Goal: Task Accomplishment & Management: Manage account settings

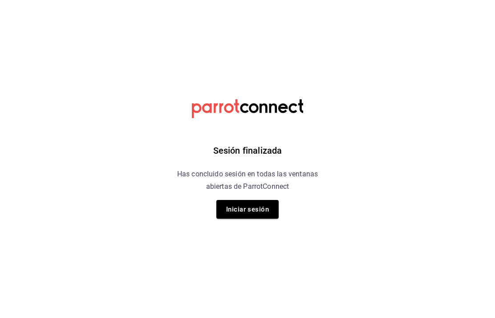
click at [247, 205] on button "Iniciar sesión" at bounding box center [247, 209] width 62 height 19
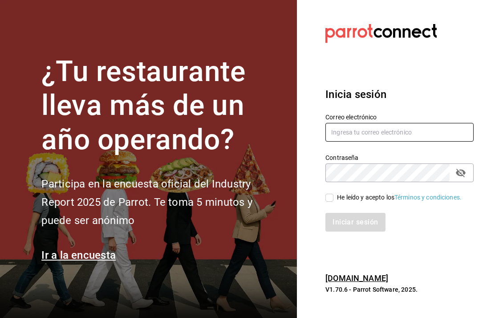
click at [403, 142] on input "text" at bounding box center [400, 132] width 148 height 19
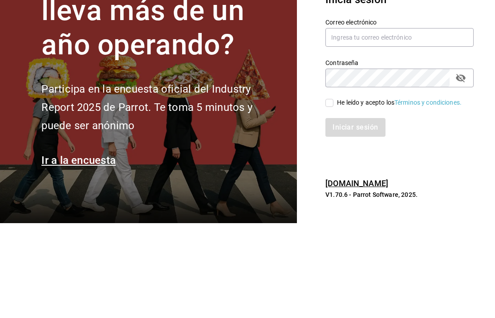
scroll to position [36, 0]
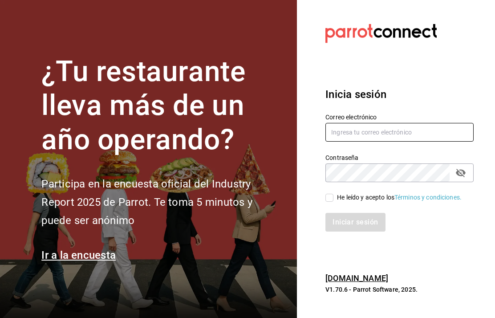
type input "[EMAIL_ADDRESS][DOMAIN_NAME]"
click at [328, 194] on input "He leído y acepto los Términos y condiciones." at bounding box center [330, 198] width 8 height 8
checkbox input "true"
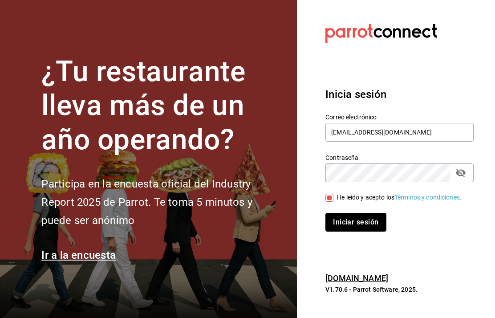
click at [363, 213] on button "Iniciar sesión" at bounding box center [356, 222] width 61 height 19
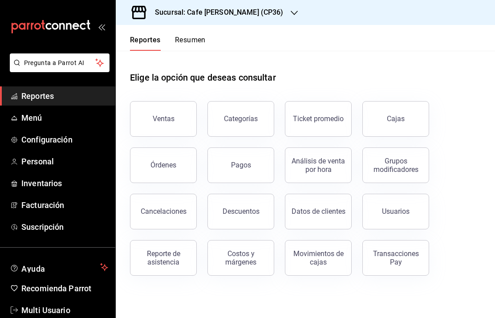
click at [214, 16] on h3 "Sucursal: Cafe [PERSON_NAME] (CP36)" at bounding box center [216, 12] width 136 height 11
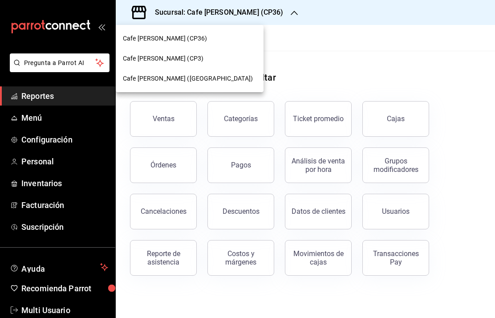
click at [182, 82] on span "Cafe [PERSON_NAME] ([GEOGRAPHIC_DATA])" at bounding box center [188, 78] width 130 height 9
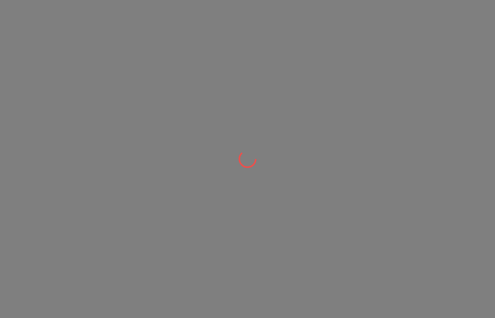
click at [156, 84] on div at bounding box center [247, 159] width 495 height 318
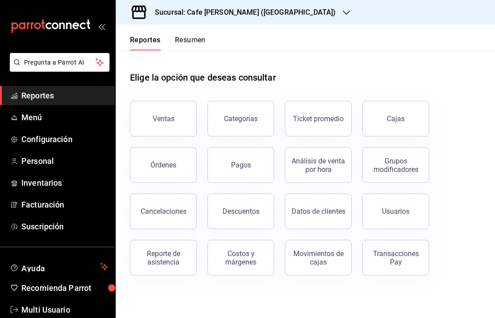
scroll to position [35, 0]
click at [161, 161] on div "Órdenes" at bounding box center [164, 165] width 26 height 8
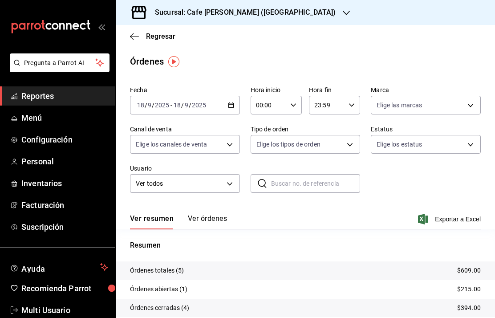
click at [46, 99] on span "Reportes" at bounding box center [64, 96] width 87 height 12
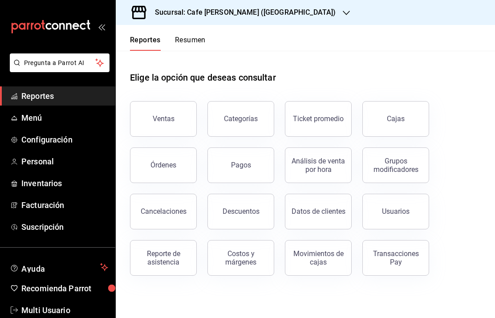
click at [163, 169] on div "Órdenes" at bounding box center [164, 165] width 26 height 8
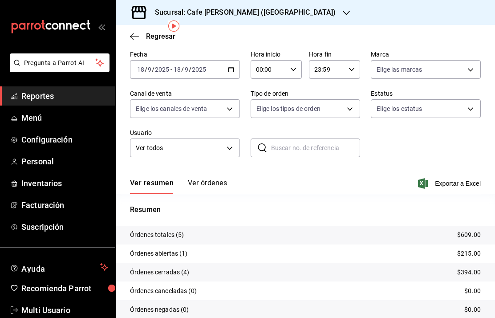
scroll to position [35, 0]
click at [460, 238] on p "$609.00" at bounding box center [469, 235] width 24 height 9
click at [221, 187] on button "Ver órdenes" at bounding box center [207, 186] width 39 height 15
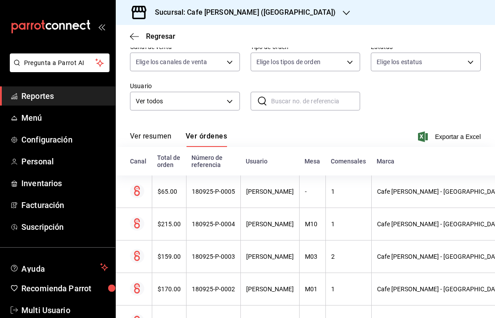
scroll to position [82, 0]
click at [131, 37] on icon "button" at bounding box center [134, 37] width 9 height 8
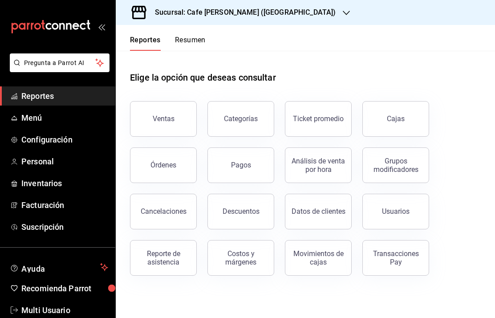
click at [166, 167] on div "Órdenes" at bounding box center [164, 165] width 26 height 8
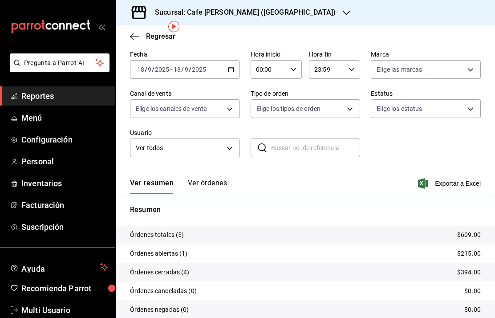
scroll to position [35, 0]
click at [216, 189] on button "Ver órdenes" at bounding box center [207, 186] width 39 height 15
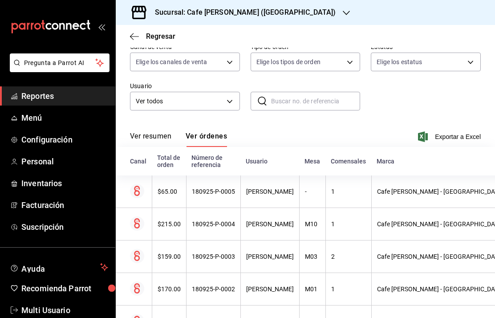
scroll to position [82, 0]
click at [210, 199] on th "180925-P-0005" at bounding box center [213, 192] width 54 height 33
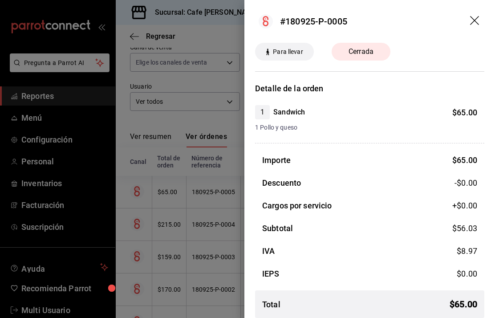
click at [470, 22] on icon "drag" at bounding box center [475, 21] width 11 height 11
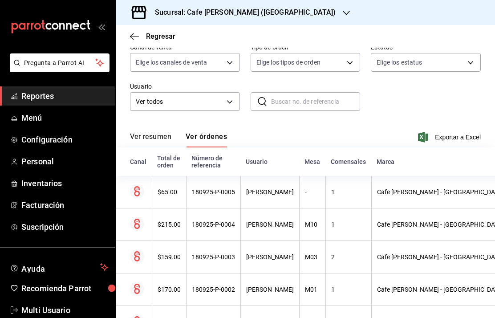
click at [209, 221] on th "180925-P-0004" at bounding box center [213, 224] width 54 height 33
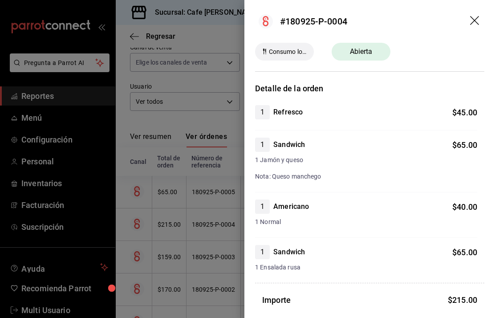
click at [475, 13] on header "#180925-P-0004" at bounding box center [370, 21] width 251 height 43
click at [479, 19] on icon "drag" at bounding box center [475, 21] width 11 height 11
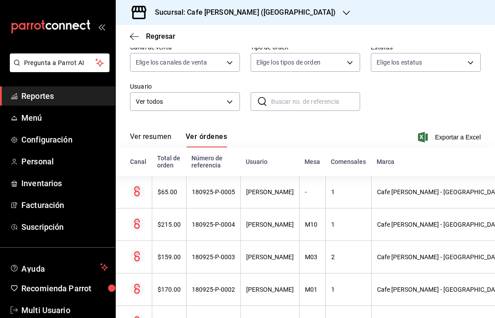
scroll to position [36, 0]
click at [251, 253] on div "[PERSON_NAME]" at bounding box center [270, 256] width 48 height 7
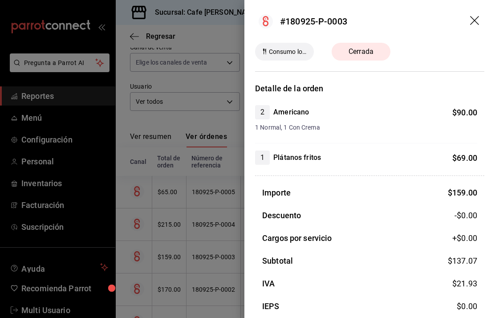
click at [469, 20] on header "#180925-P-0003" at bounding box center [370, 21] width 251 height 43
click at [467, 19] on header "#180925-P-0003" at bounding box center [370, 21] width 251 height 43
click at [474, 23] on icon "drag" at bounding box center [475, 21] width 11 height 11
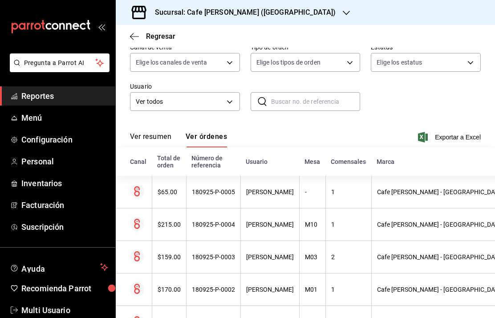
click at [260, 286] on div "[PERSON_NAME]" at bounding box center [270, 289] width 48 height 7
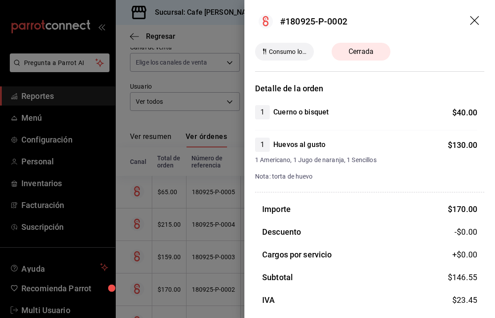
click at [480, 22] on icon "drag" at bounding box center [475, 21] width 11 height 11
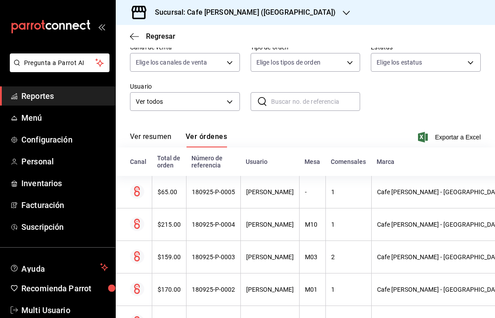
click at [271, 318] on div "[PERSON_NAME]" at bounding box center [270, 322] width 48 height 7
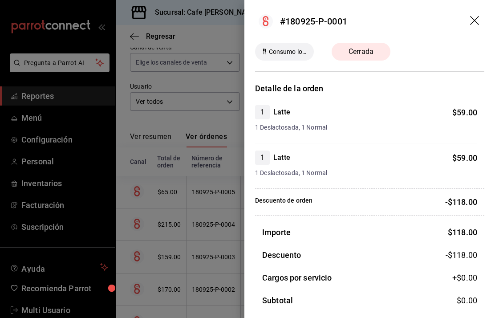
click at [474, 20] on icon "drag" at bounding box center [474, 20] width 9 height 9
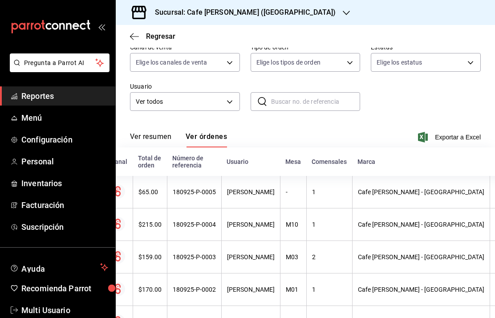
scroll to position [0, 3]
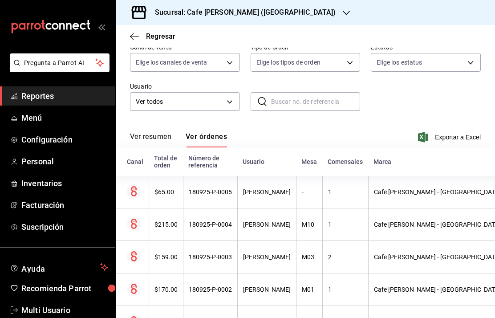
click at [210, 286] on div "180925-P-0002" at bounding box center [210, 289] width 43 height 7
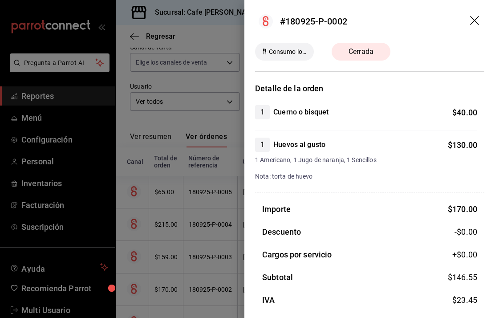
click at [472, 20] on icon "drag" at bounding box center [475, 21] width 11 height 11
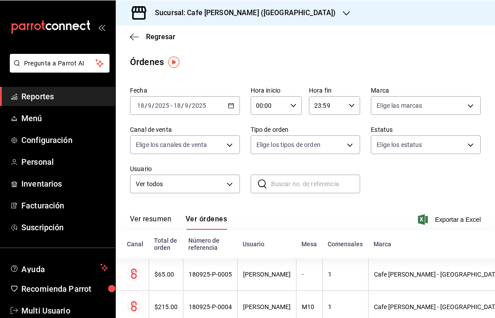
scroll to position [1, 0]
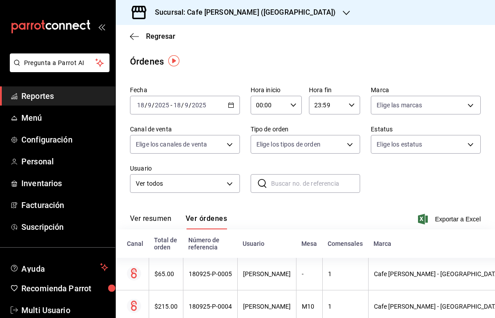
click at [151, 35] on span "Regresar" at bounding box center [160, 36] width 29 height 8
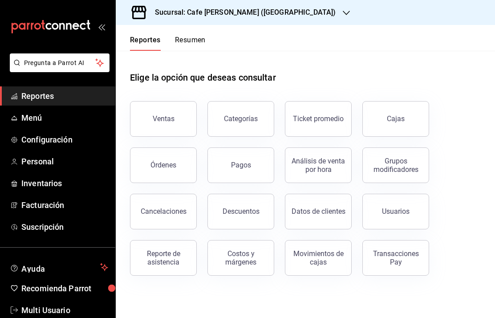
click at [399, 118] on div "Cajas" at bounding box center [396, 119] width 18 height 11
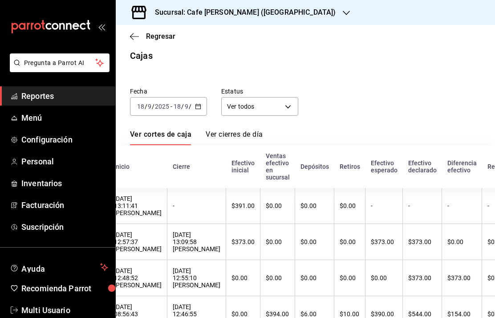
scroll to position [0, 128]
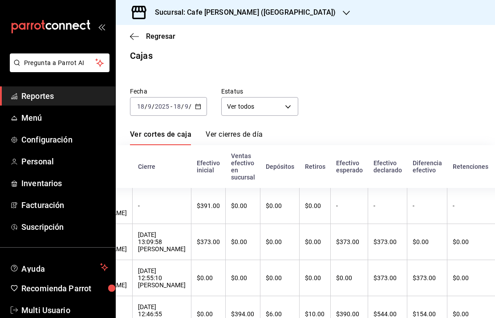
click at [174, 103] on input "18" at bounding box center [177, 106] width 8 height 7
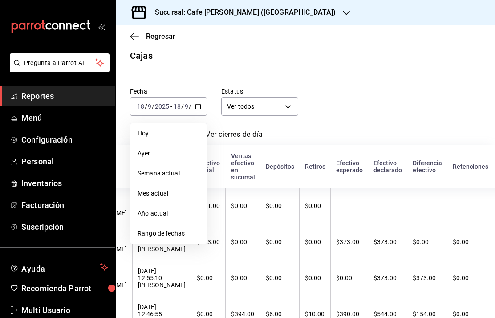
click at [146, 149] on span "Ayer" at bounding box center [169, 153] width 62 height 9
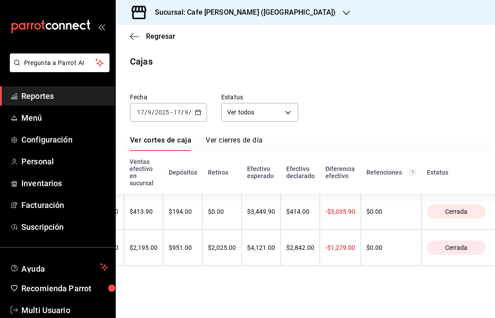
scroll to position [0, 234]
click at [179, 109] on input "17" at bounding box center [177, 112] width 8 height 7
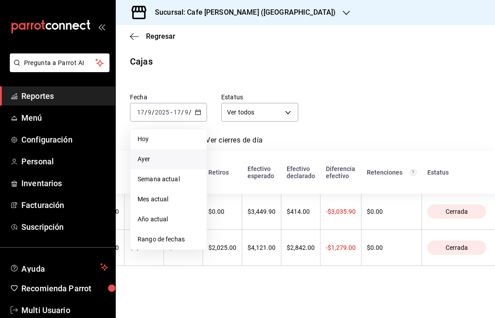
click at [155, 135] on span "Hoy" at bounding box center [169, 139] width 62 height 9
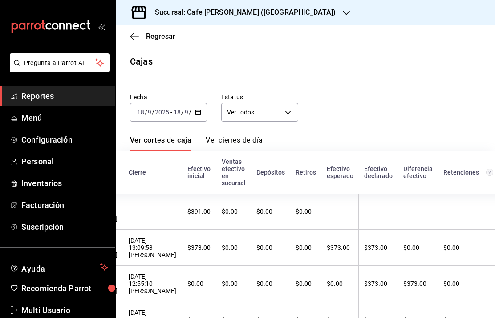
click at [147, 38] on span "Regresar" at bounding box center [160, 36] width 29 height 8
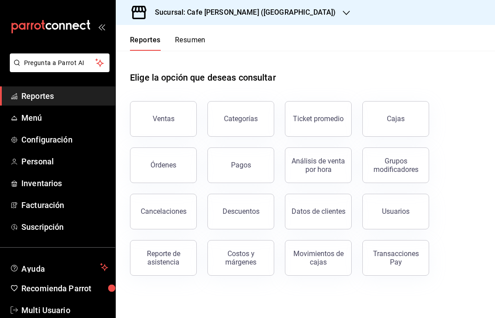
click at [163, 166] on div "Órdenes" at bounding box center [164, 165] width 26 height 8
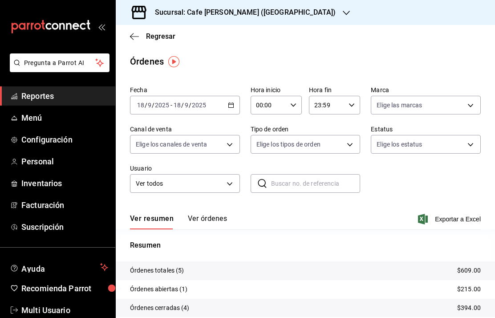
click at [188, 106] on input "9" at bounding box center [186, 105] width 4 height 7
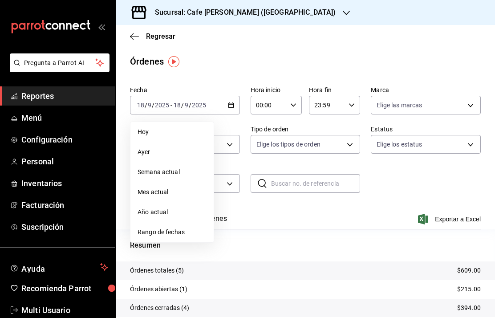
click at [147, 153] on span "Ayer" at bounding box center [172, 151] width 69 height 9
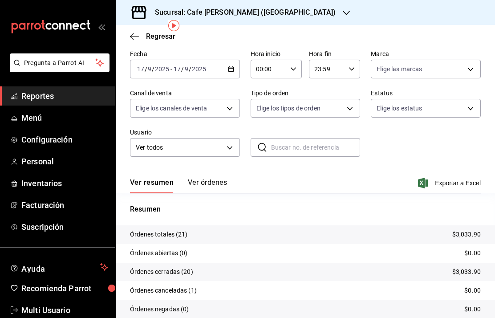
scroll to position [35, 0]
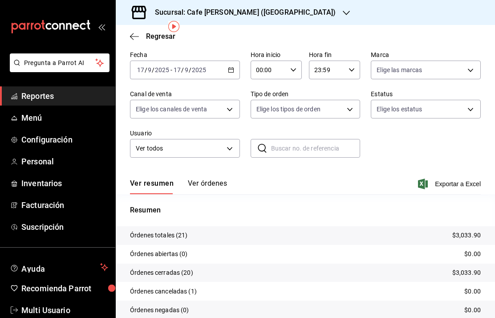
click at [212, 185] on button "Ver órdenes" at bounding box center [207, 186] width 39 height 15
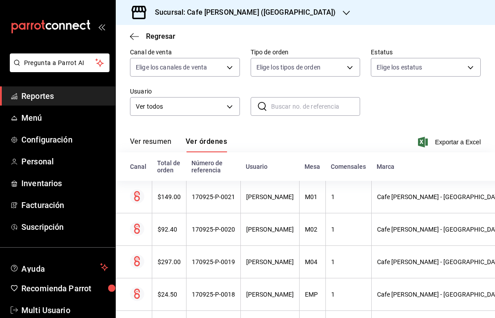
scroll to position [77, 0]
click at [210, 201] on div "170925-P-0021" at bounding box center [213, 197] width 43 height 7
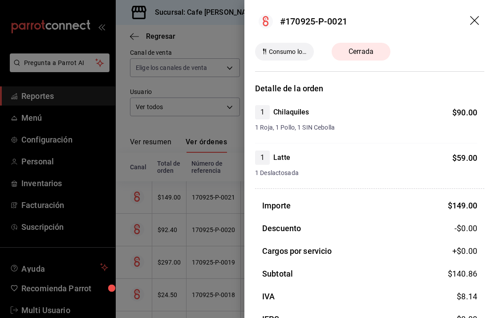
click at [471, 22] on icon "drag" at bounding box center [475, 21] width 11 height 11
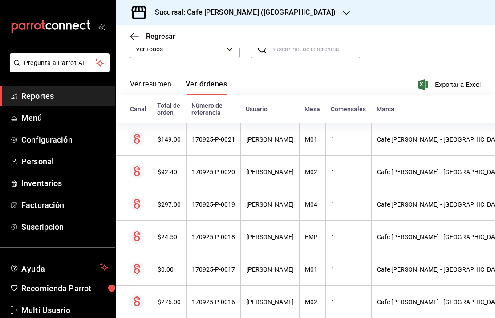
scroll to position [134, 0]
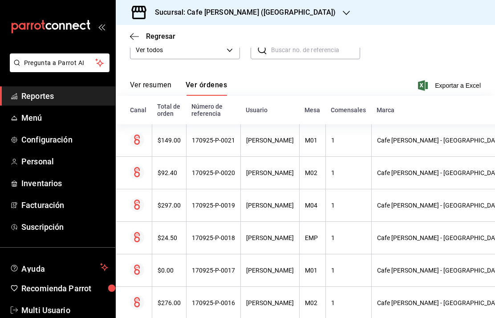
click at [168, 204] on div "$297.00" at bounding box center [169, 205] width 23 height 7
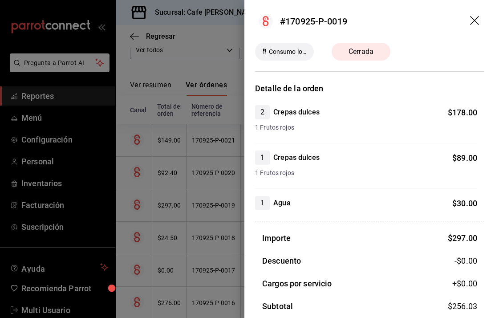
click at [493, 18] on header "#170925-P-0019" at bounding box center [370, 21] width 251 height 43
click at [473, 19] on icon "drag" at bounding box center [474, 20] width 9 height 9
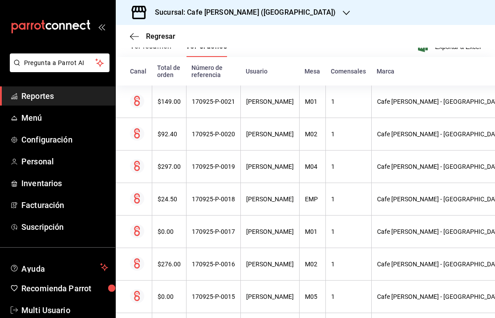
scroll to position [173, 0]
click at [214, 231] on div "170925-P-0017" at bounding box center [213, 231] width 43 height 7
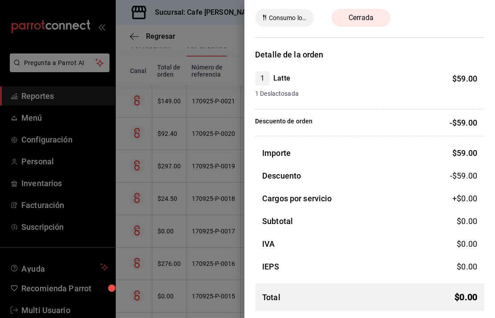
scroll to position [34, 0]
click at [131, 62] on div at bounding box center [247, 159] width 495 height 318
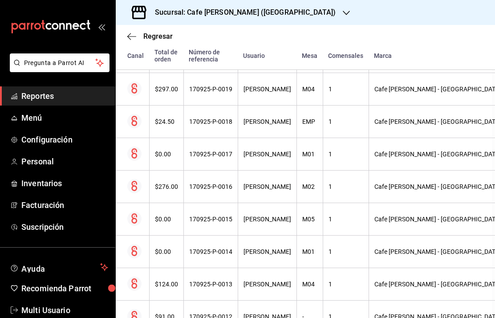
scroll to position [266, 4]
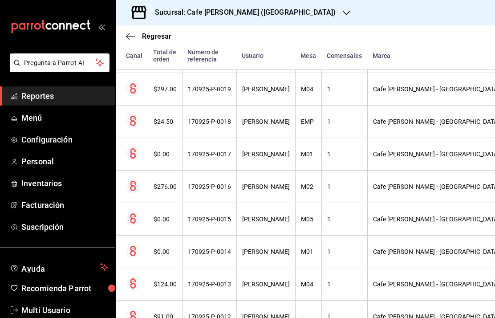
click at [162, 194] on th "$276.00" at bounding box center [165, 187] width 34 height 33
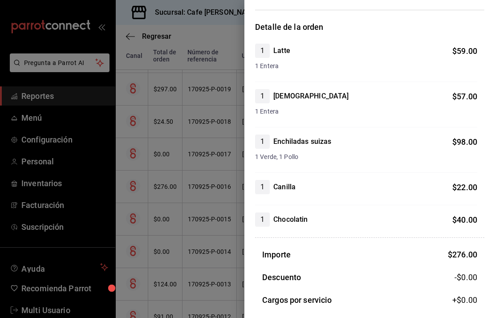
scroll to position [62, 0]
click at [210, 49] on div at bounding box center [247, 159] width 495 height 318
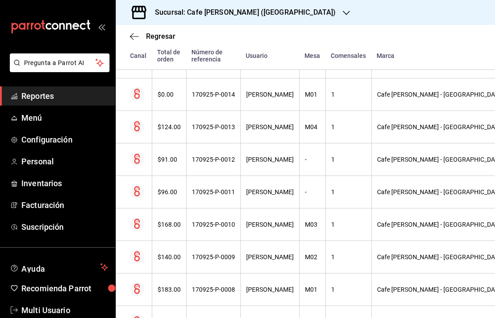
scroll to position [424, 0]
click at [170, 135] on th "$124.00" at bounding box center [169, 126] width 34 height 33
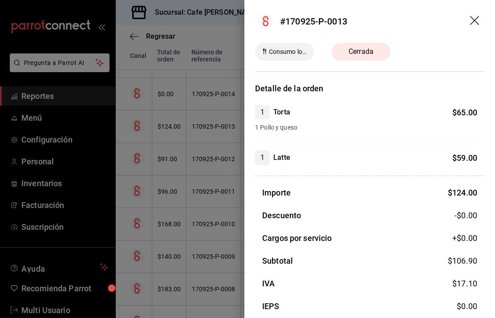
click at [477, 22] on icon "drag" at bounding box center [474, 20] width 9 height 9
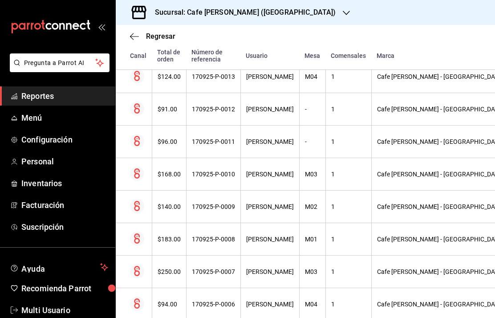
scroll to position [474, 0]
click at [270, 111] on div "[PERSON_NAME]" at bounding box center [270, 108] width 48 height 7
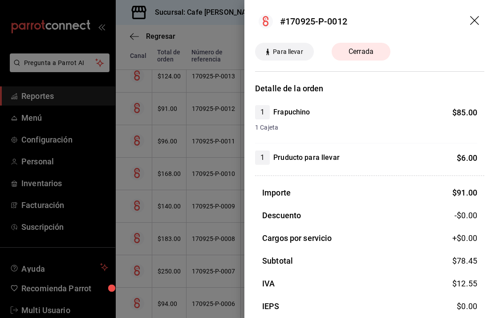
click at [466, 18] on header "#170925-P-0012" at bounding box center [370, 21] width 251 height 43
click at [471, 17] on icon "drag" at bounding box center [475, 21] width 11 height 11
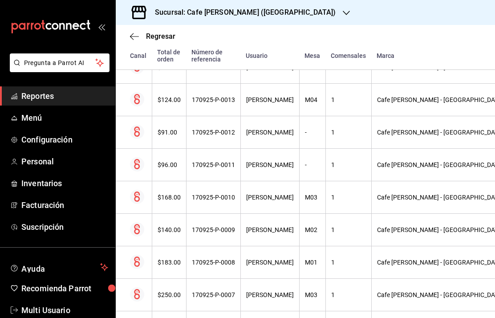
scroll to position [451, 0]
click at [214, 166] on div "170925-P-0011" at bounding box center [213, 164] width 43 height 7
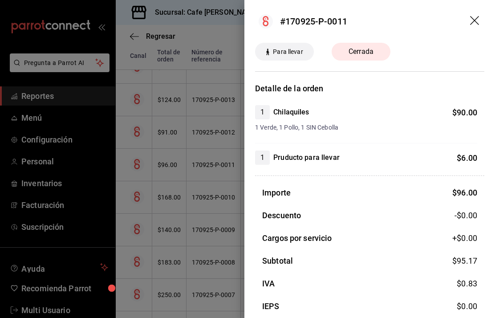
click at [474, 22] on icon "drag" at bounding box center [474, 20] width 9 height 9
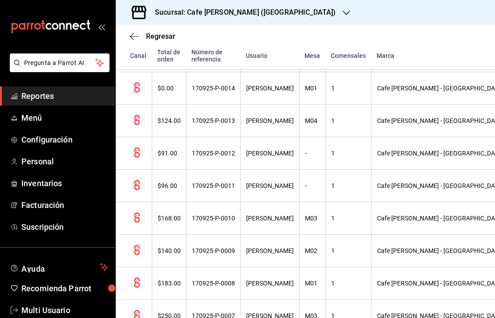
scroll to position [430, 0]
click at [200, 221] on div "170925-P-0010" at bounding box center [213, 217] width 43 height 7
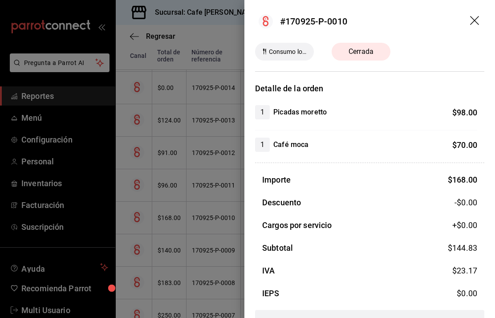
click at [474, 24] on icon "drag" at bounding box center [475, 21] width 11 height 11
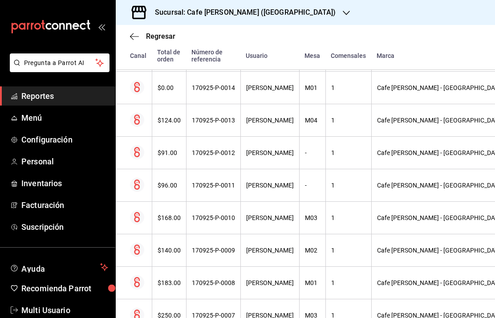
click at [211, 253] on div "170925-P-0009" at bounding box center [213, 250] width 43 height 7
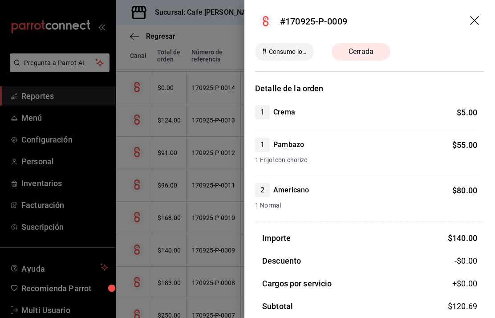
click at [477, 16] on icon "drag" at bounding box center [475, 21] width 11 height 11
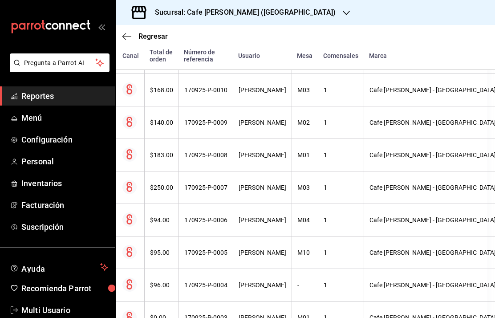
scroll to position [559, 8]
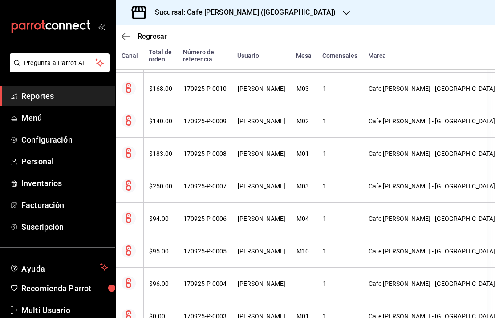
click at [206, 162] on th "170925-P-0008" at bounding box center [205, 154] width 54 height 33
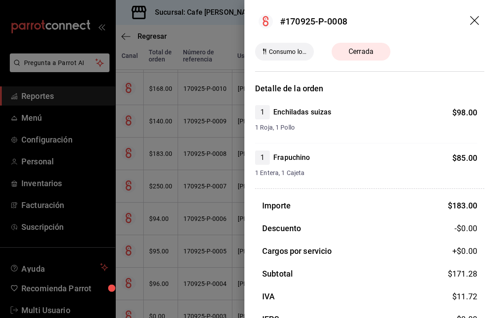
click at [474, 17] on icon "drag" at bounding box center [475, 21] width 11 height 11
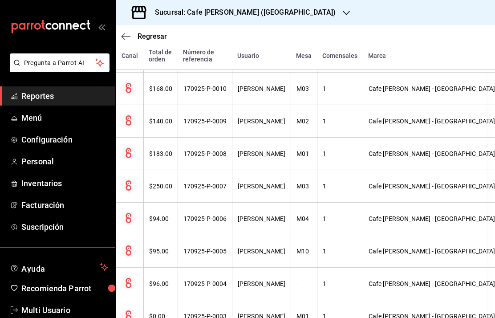
click at [208, 191] on th "170925-P-0007" at bounding box center [205, 186] width 54 height 33
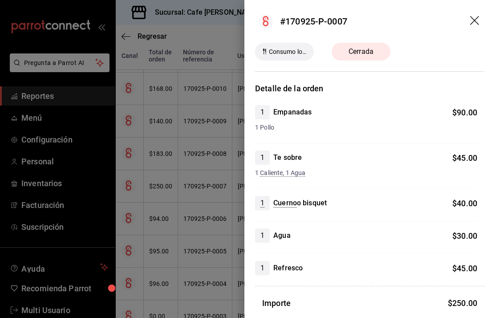
click at [478, 22] on icon "drag" at bounding box center [475, 21] width 11 height 11
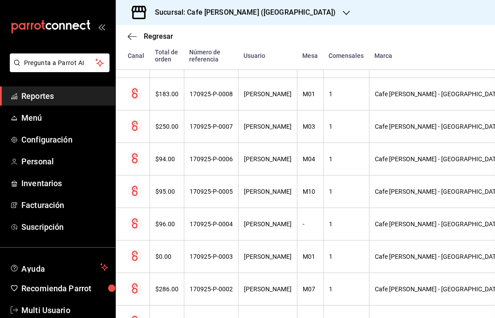
scroll to position [619, 2]
click at [223, 161] on div "170925-P-0006" at bounding box center [211, 159] width 43 height 7
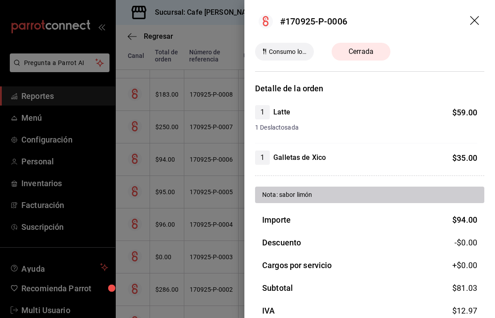
click at [472, 20] on icon "drag" at bounding box center [475, 21] width 11 height 11
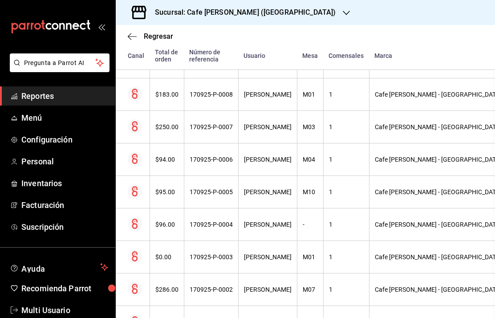
click at [233, 193] on th "170925-P-0005" at bounding box center [211, 192] width 54 height 33
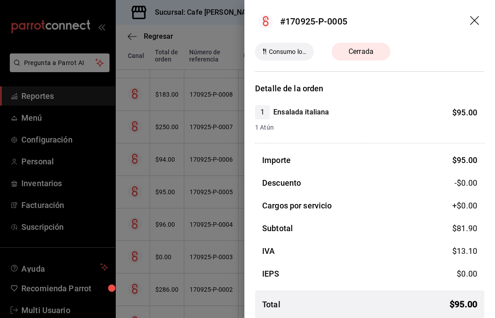
click at [474, 19] on icon "drag" at bounding box center [474, 20] width 9 height 9
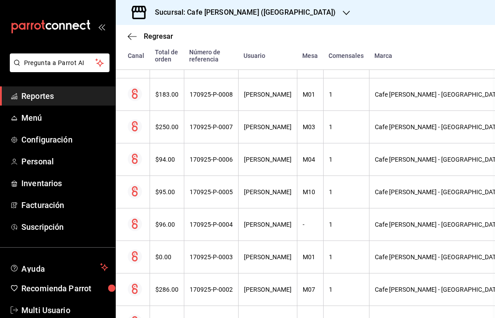
click at [225, 224] on div "170925-P-0004" at bounding box center [211, 224] width 43 height 7
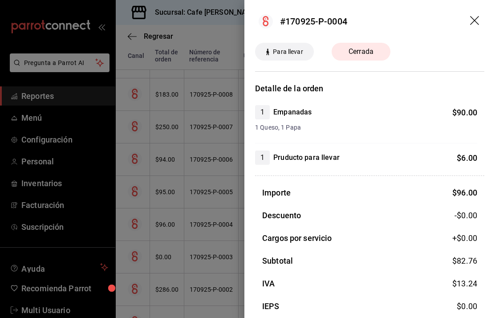
click at [472, 26] on icon "drag" at bounding box center [475, 21] width 11 height 11
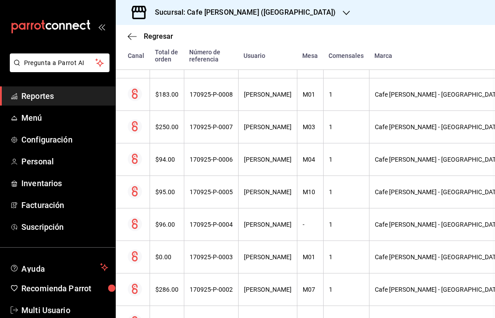
scroll to position [36, 0]
click at [249, 286] on div "[PERSON_NAME]" at bounding box center [268, 289] width 48 height 7
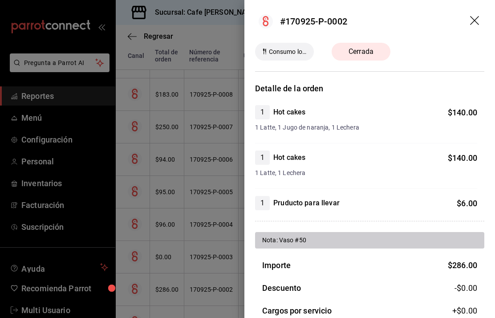
click at [472, 18] on icon "drag" at bounding box center [474, 20] width 9 height 9
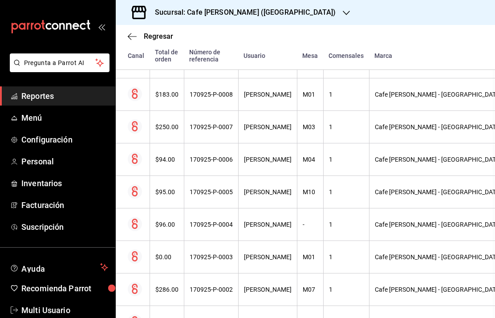
click at [268, 306] on th "[PERSON_NAME]" at bounding box center [267, 322] width 59 height 33
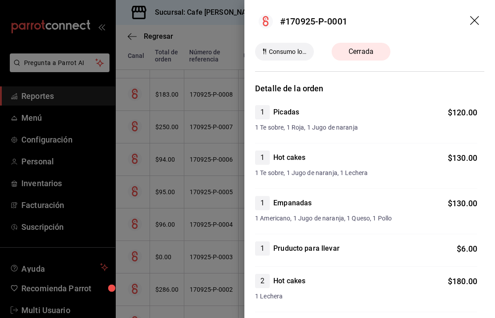
click at [474, 21] on icon "drag" at bounding box center [474, 20] width 9 height 9
